Goal: Navigation & Orientation: Find specific page/section

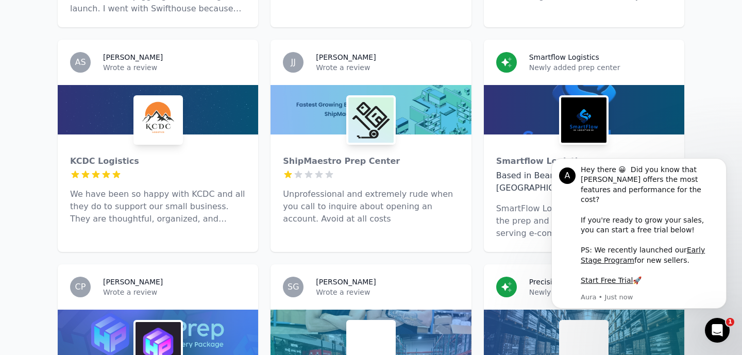
scroll to position [747, 0]
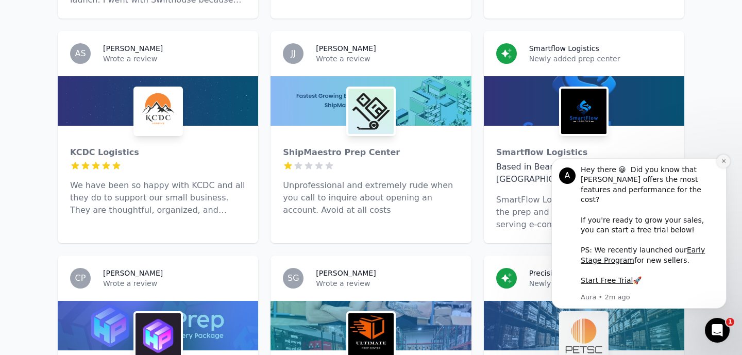
click at [724, 164] on icon "Dismiss notification" at bounding box center [724, 161] width 6 height 6
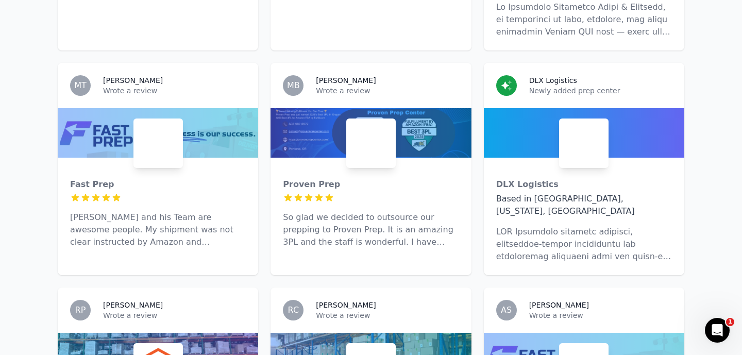
scroll to position [1187, 0]
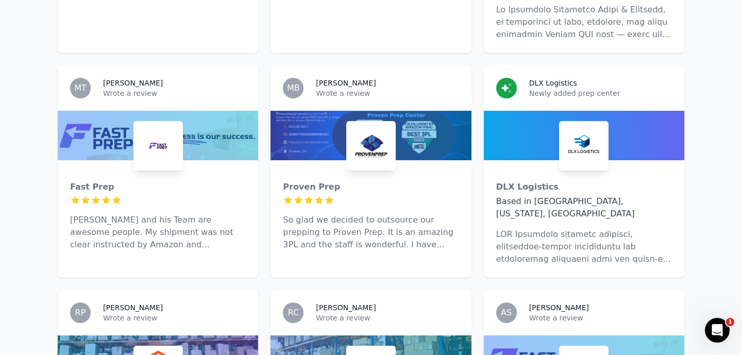
click at [577, 123] on img at bounding box center [583, 145] width 45 height 45
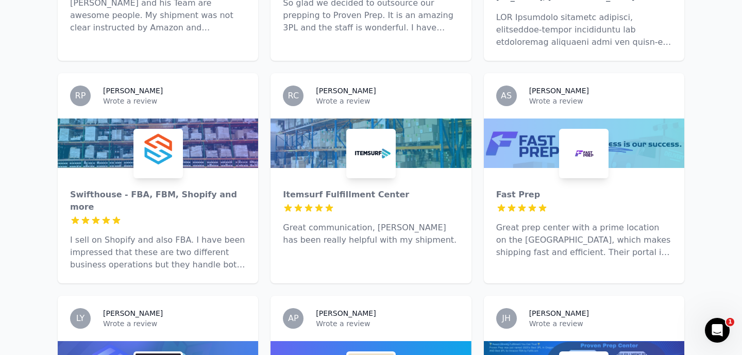
scroll to position [1470, 0]
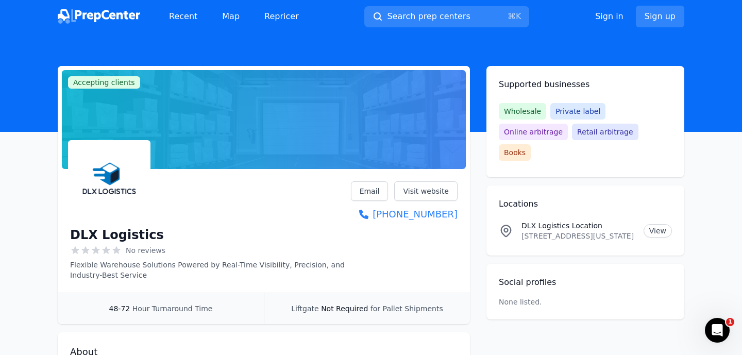
click at [527, 114] on span "Wholesale" at bounding box center [522, 111] width 47 height 16
click at [433, 193] on link "Visit website" at bounding box center [425, 191] width 63 height 20
